Goal: Task Accomplishment & Management: Use online tool/utility

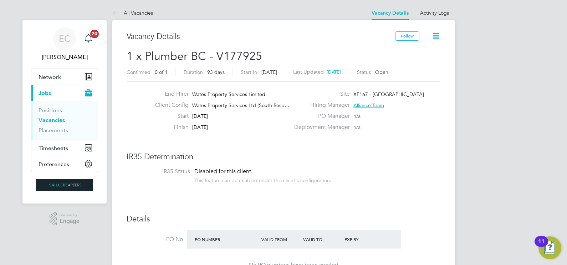
click at [53, 120] on link "Vacancies" at bounding box center [52, 120] width 26 height 7
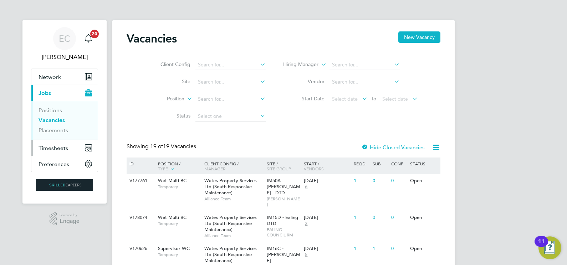
click at [59, 147] on span "Timesheets" at bounding box center [54, 147] width 30 height 7
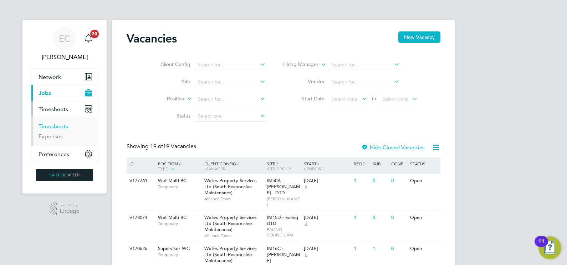
click at [61, 127] on link "Timesheets" at bounding box center [54, 126] width 30 height 7
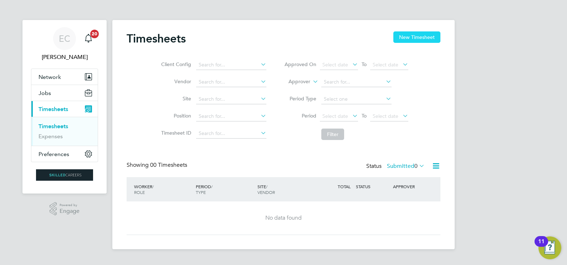
click at [419, 33] on button "New Timesheet" at bounding box center [416, 36] width 47 height 11
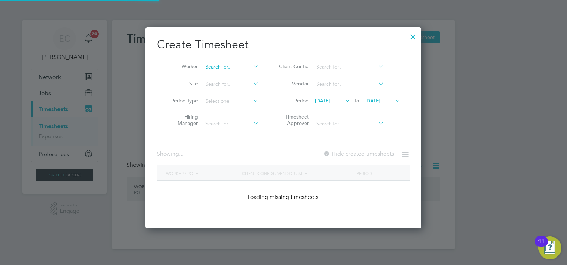
scroll to position [1137, 278]
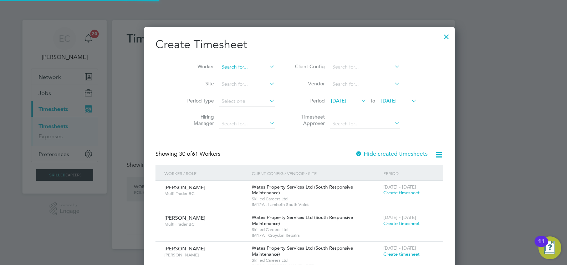
click at [242, 67] on input at bounding box center [247, 67] width 56 height 10
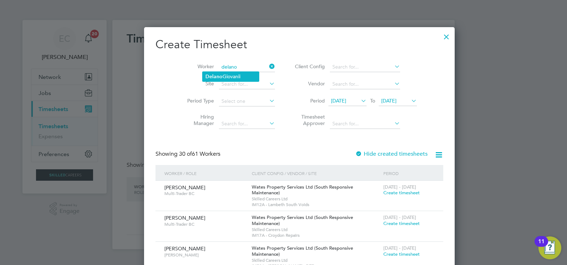
click at [246, 77] on li "[PERSON_NAME]" at bounding box center [230, 77] width 56 height 10
type input "[PERSON_NAME]"
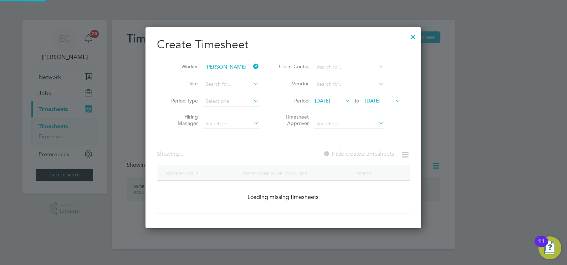
scroll to position [201, 276]
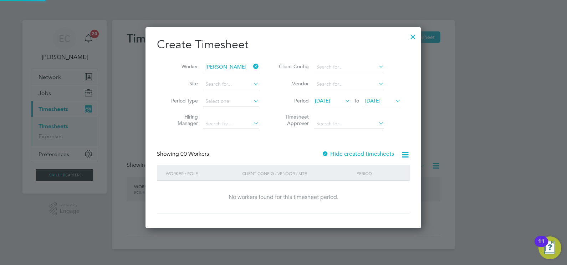
click at [345, 153] on label "Hide created timesheets" at bounding box center [358, 153] width 72 height 7
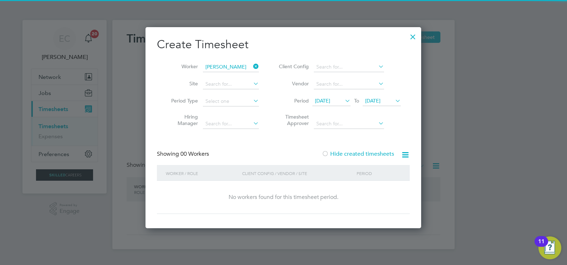
click at [330, 102] on span "[DATE]" at bounding box center [322, 100] width 15 height 6
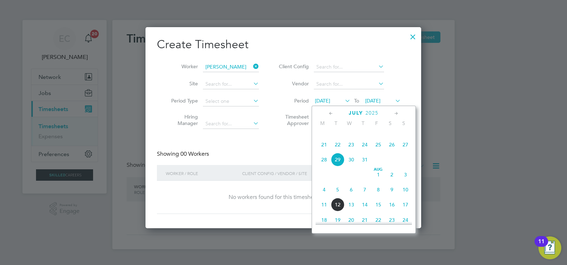
click at [330, 109] on icon at bounding box center [331, 113] width 7 height 8
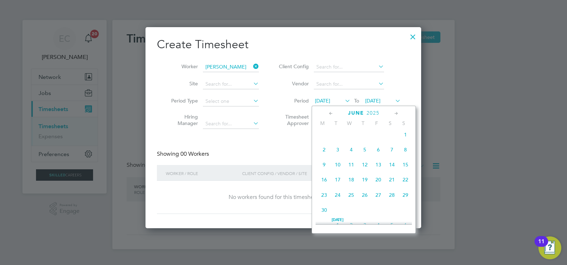
click at [330, 109] on icon at bounding box center [331, 113] width 7 height 8
click at [321, 154] on span "5" at bounding box center [324, 152] width 14 height 14
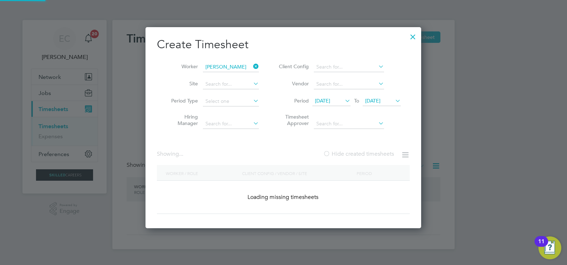
scroll to position [259, 276]
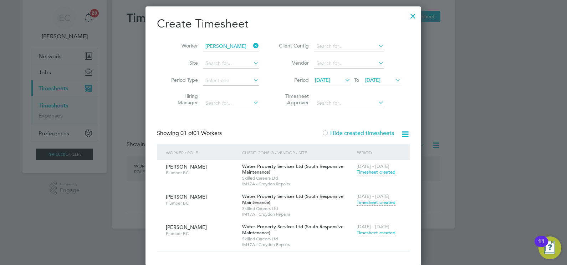
drag, startPoint x: 373, startPoint y: 232, endPoint x: 380, endPoint y: 233, distance: 7.3
click at [373, 232] on span "Timesheet created" at bounding box center [375, 232] width 39 height 6
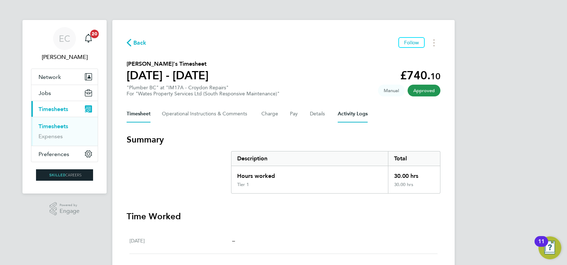
click at [349, 113] on Logs-tab "Activity Logs" at bounding box center [353, 113] width 30 height 17
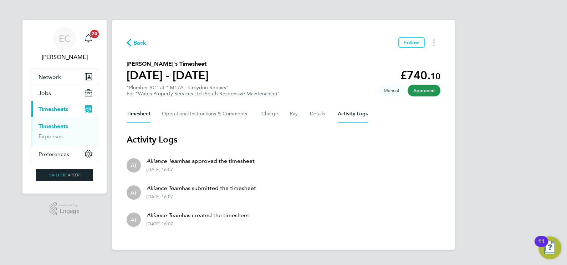
click at [137, 118] on button "Timesheet" at bounding box center [139, 113] width 24 height 17
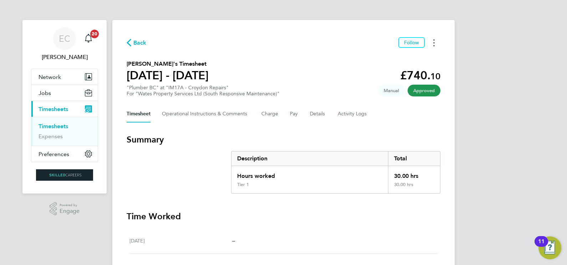
click at [437, 41] on button "Timesheets Menu" at bounding box center [433, 42] width 13 height 11
drag, startPoint x: 386, startPoint y: 57, endPoint x: 381, endPoint y: 63, distance: 7.9
click at [386, 57] on link "Download timesheet" at bounding box center [398, 58] width 86 height 14
click at [347, 74] on section "[PERSON_NAME]'s Timesheet [DATE] - [DATE] £740. 10 "Plumber BC" at "IM17A - Cro…" at bounding box center [284, 78] width 314 height 37
click at [139, 46] on span "Back" at bounding box center [139, 43] width 13 height 9
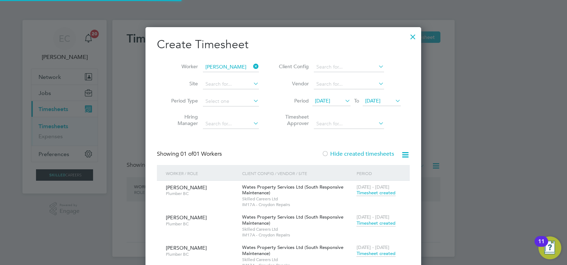
scroll to position [259, 276]
click at [252, 66] on icon at bounding box center [252, 66] width 0 height 10
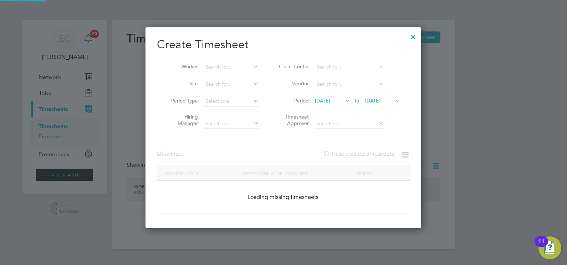
scroll to position [201, 276]
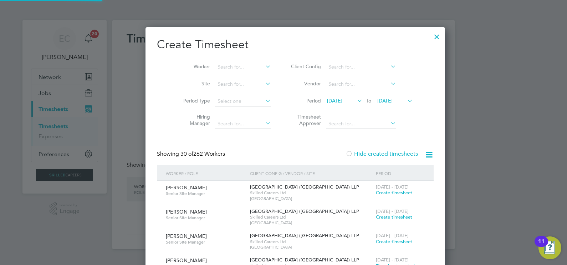
click at [430, 37] on div at bounding box center [436, 35] width 13 height 13
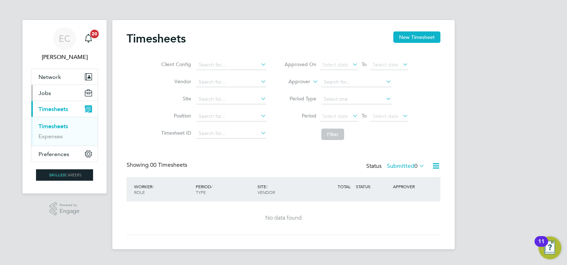
click at [47, 93] on span "Jobs" at bounding box center [45, 92] width 12 height 7
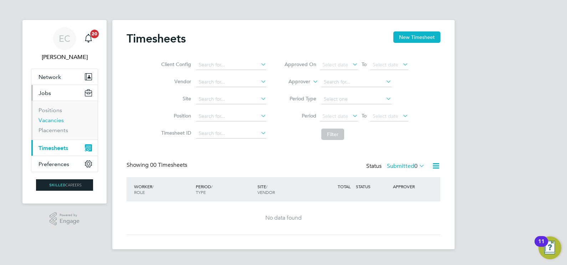
click at [53, 119] on link "Vacancies" at bounding box center [51, 120] width 25 height 7
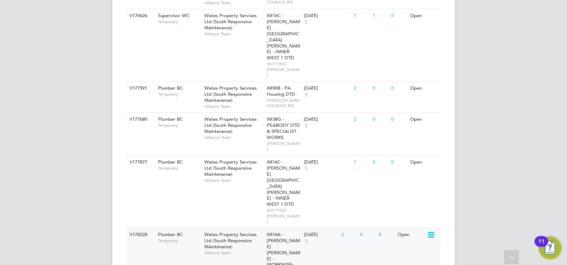
scroll to position [178, 0]
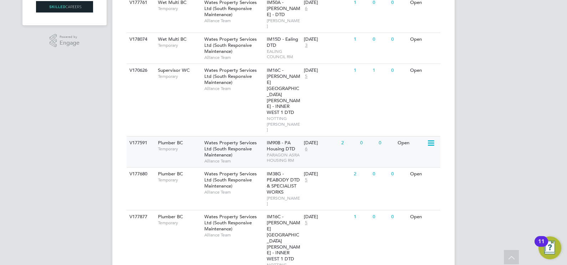
click at [267, 152] on span "PARAGON ASRA HOUSING RM" at bounding box center [284, 157] width 34 height 11
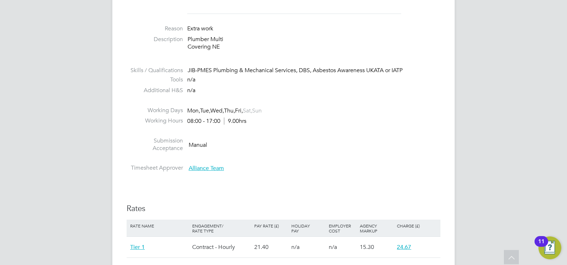
scroll to position [401, 0]
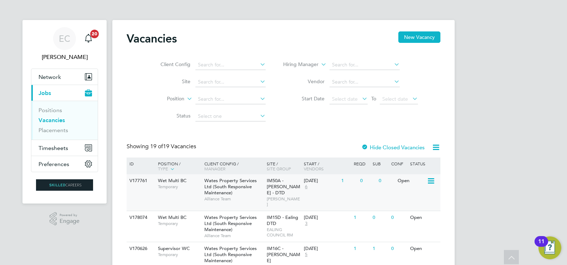
scroll to position [178, 0]
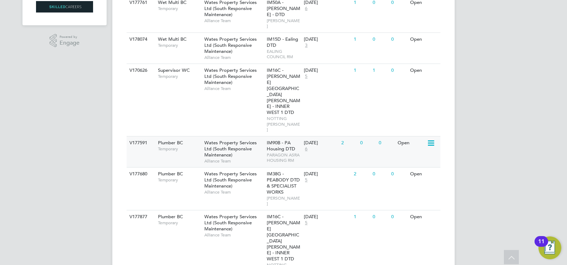
click at [228, 139] on span "Wates Property Services Ltd (South Responsive Maintenance)" at bounding box center [230, 148] width 52 height 18
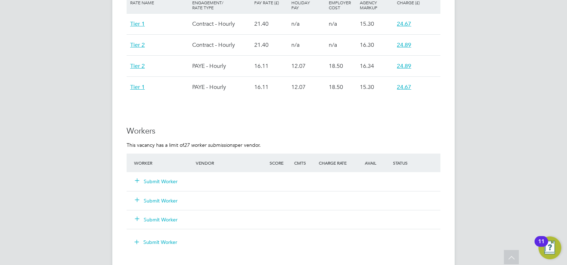
click at [164, 181] on button "Submit Worker" at bounding box center [156, 181] width 43 height 7
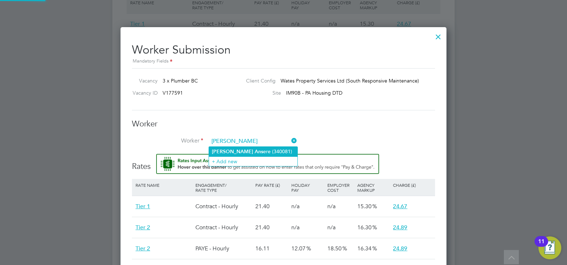
type input "emmanuel ans"
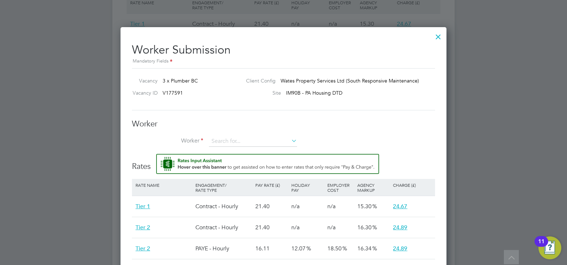
click at [257, 152] on li "Worker" at bounding box center [283, 145] width 303 height 18
click at [255, 137] on input at bounding box center [253, 141] width 88 height 11
click at [257, 145] on input "emmanuel an" at bounding box center [253, 141] width 88 height 11
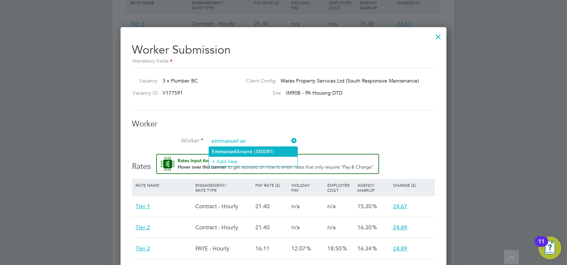
drag, startPoint x: 257, startPoint y: 145, endPoint x: 258, endPoint y: 150, distance: 4.3
click at [258, 150] on div "All Vacancies Vacancy Details Activity Logs Vacancy Details Activity Logs All V…" at bounding box center [283, 25] width 342 height 1019
click at [258, 150] on li "Emm an uel Ansere (340081)" at bounding box center [253, 152] width 88 height 10
type input "Emmanuel Ansere (340081)"
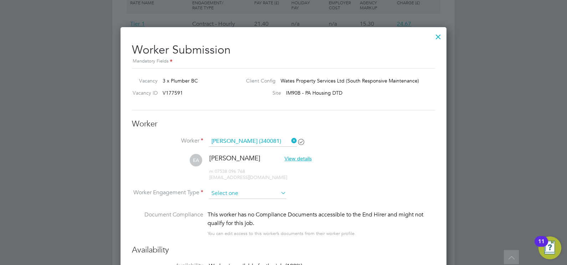
click at [236, 194] on input at bounding box center [247, 193] width 77 height 11
click at [230, 200] on li "Contract" at bounding box center [248, 202] width 78 height 9
type input "Contract"
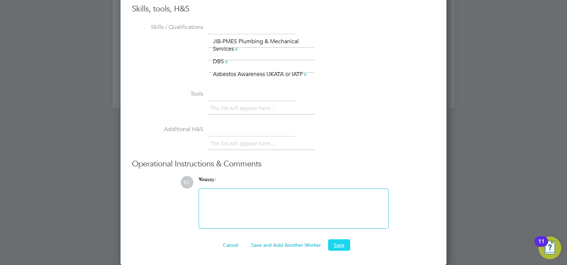
click at [332, 242] on button "Save" at bounding box center [339, 244] width 22 height 11
